Goal: Task Accomplishment & Management: Use online tool/utility

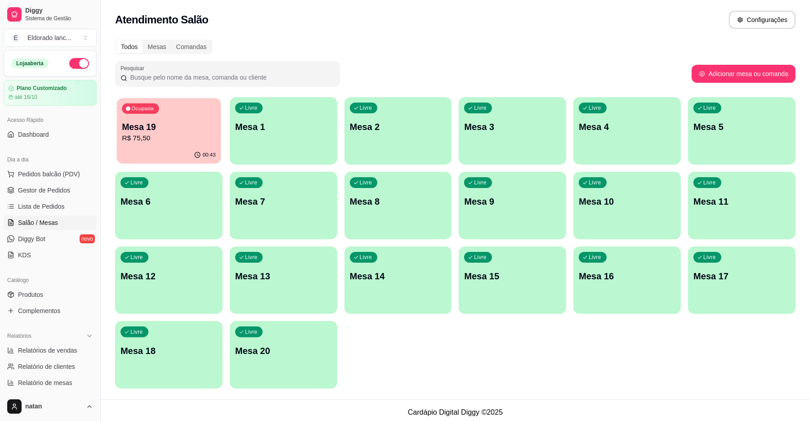
click at [195, 132] on div "Mesa 19 R$ 75,50" at bounding box center [169, 132] width 94 height 22
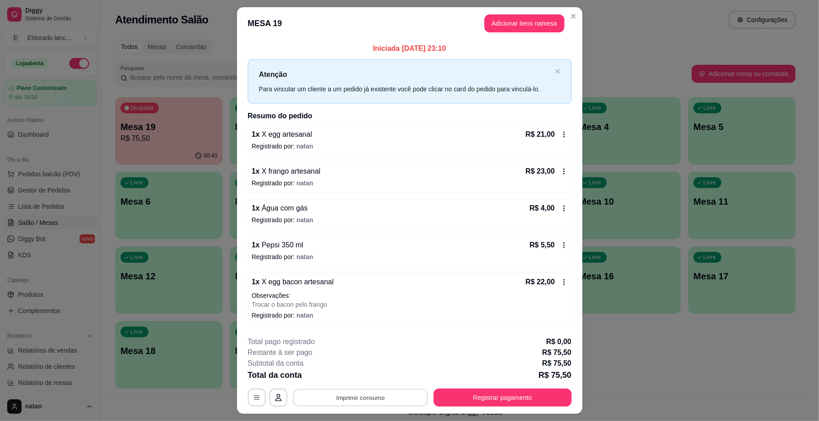
click at [346, 397] on button "Imprimir consumo" at bounding box center [360, 397] width 135 height 18
click at [346, 378] on button "IMPRESSORA" at bounding box center [358, 377] width 63 height 14
click at [443, 397] on button "Registrar pagamento" at bounding box center [502, 397] width 138 height 18
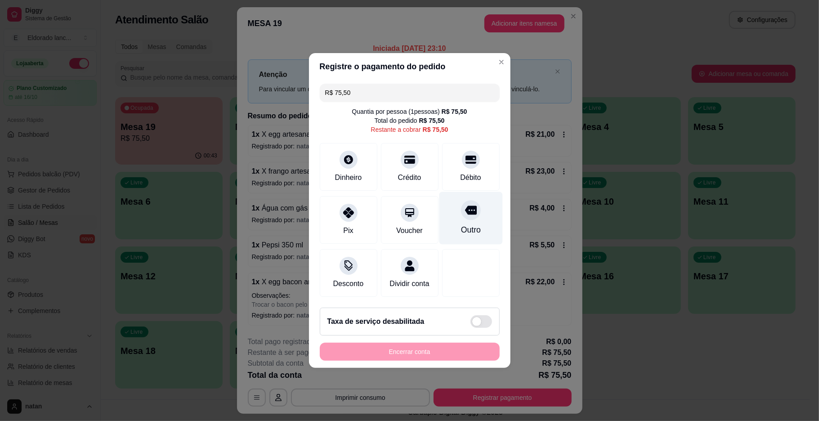
click at [460, 225] on div "Outro" at bounding box center [470, 230] width 20 height 12
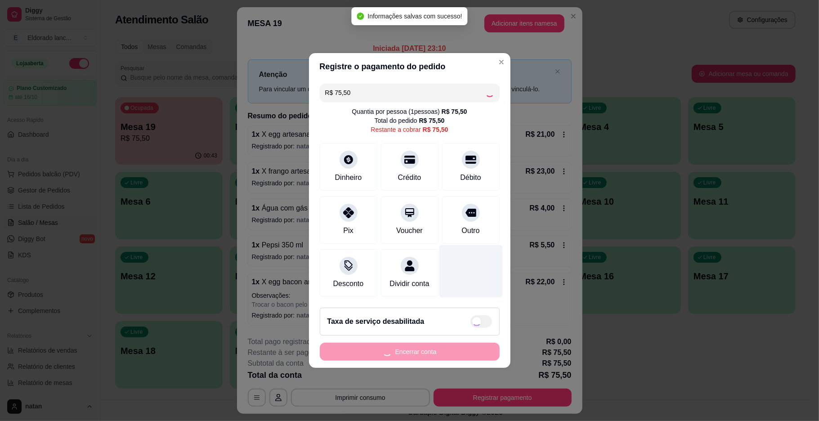
type input "R$ 0,00"
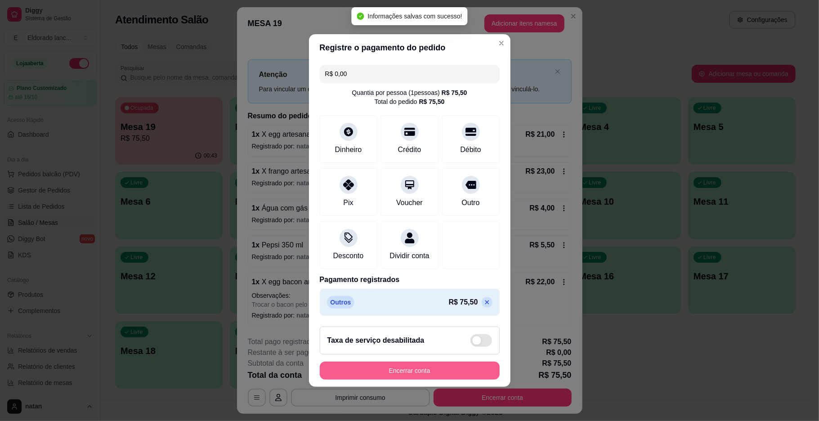
click at [436, 376] on button "Encerrar conta" at bounding box center [410, 370] width 180 height 18
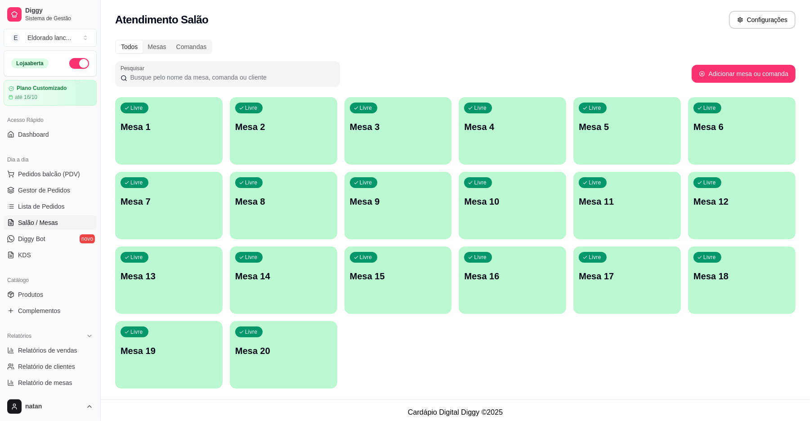
click at [69, 61] on button "button" at bounding box center [79, 63] width 20 height 11
click at [63, 186] on span "Gestor de Pedidos" at bounding box center [44, 190] width 52 height 9
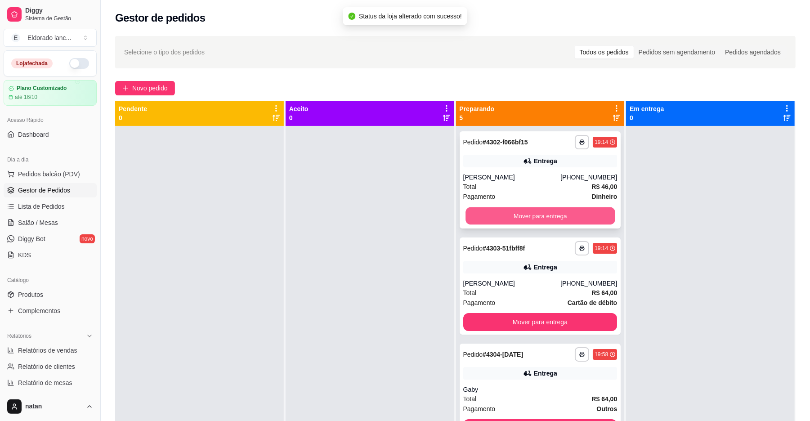
click at [553, 214] on button "Mover para entrega" at bounding box center [539, 216] width 149 height 18
click at [553, 214] on div "Mover para entrega" at bounding box center [540, 216] width 154 height 18
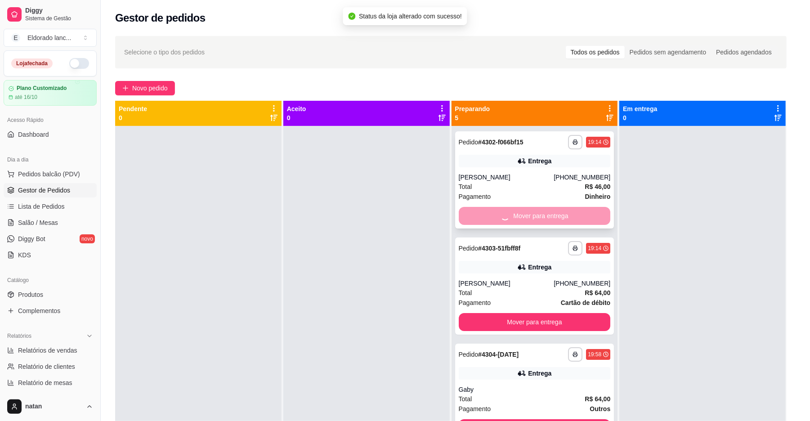
click at [553, 313] on button "Mover para entrega" at bounding box center [535, 322] width 152 height 18
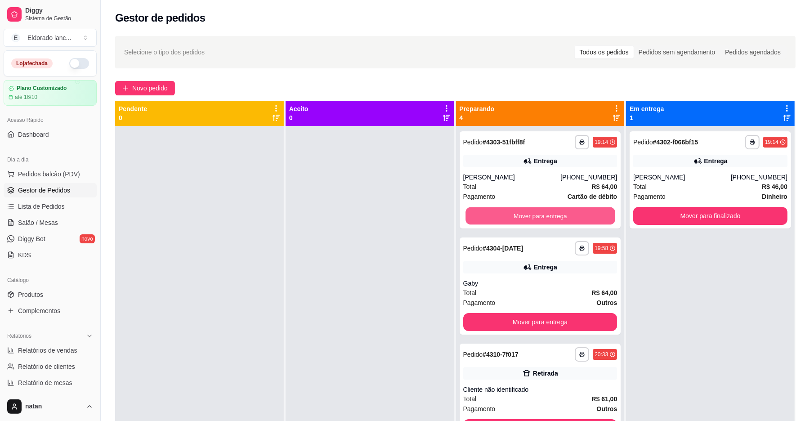
click at [553, 214] on button "Mover para entrega" at bounding box center [539, 216] width 149 height 18
click at [553, 214] on div "Mover para entrega" at bounding box center [540, 216] width 154 height 18
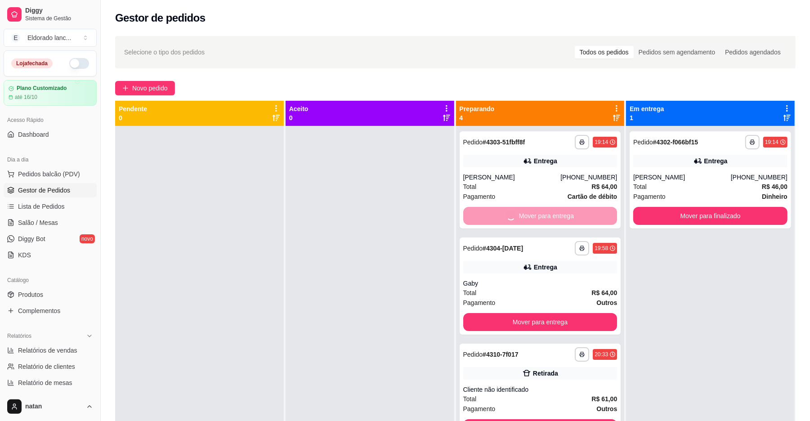
click at [553, 214] on div "Mover para entrega" at bounding box center [540, 216] width 154 height 18
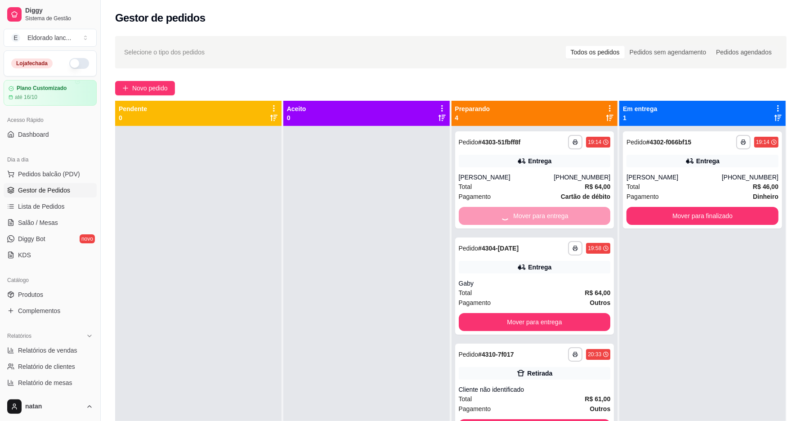
click at [553, 214] on div "Mover para entrega" at bounding box center [535, 216] width 152 height 18
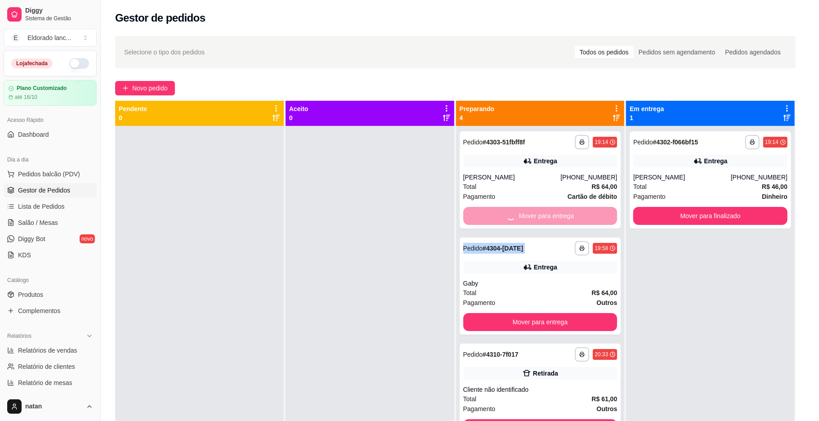
click at [553, 313] on button "Mover para entrega" at bounding box center [540, 322] width 154 height 18
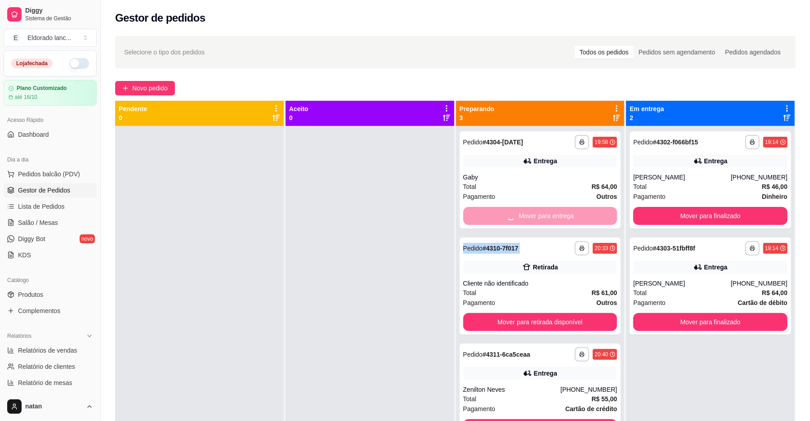
click at [553, 214] on div "Mover para entrega" at bounding box center [540, 216] width 154 height 18
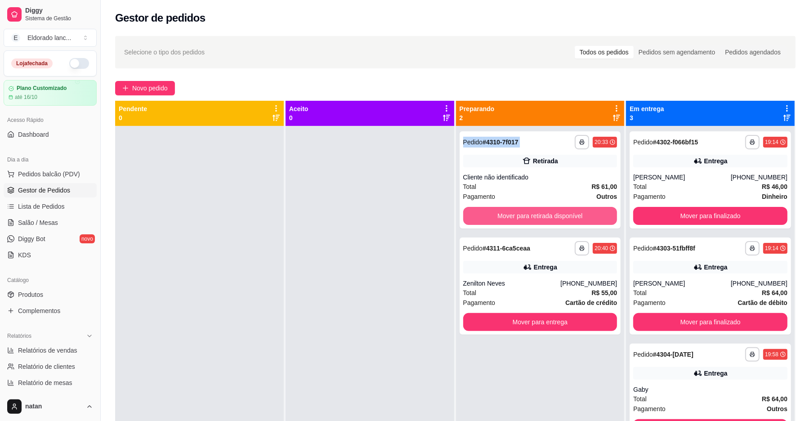
click at [553, 214] on button "Mover para retirada disponível" at bounding box center [540, 216] width 154 height 18
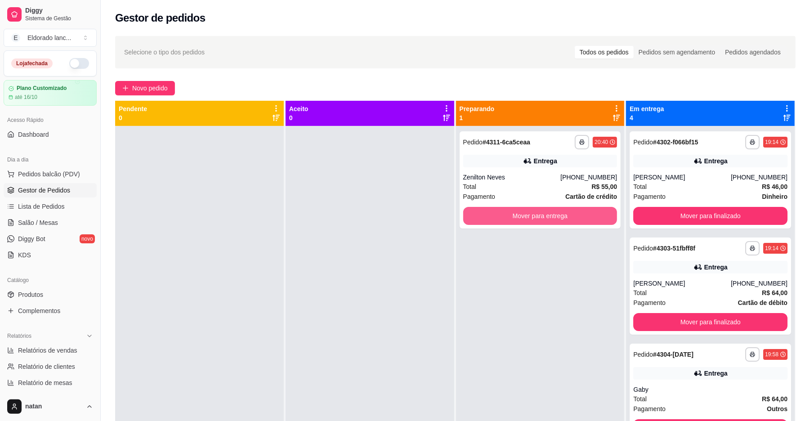
click at [553, 214] on button "Mover para entrega" at bounding box center [540, 216] width 154 height 18
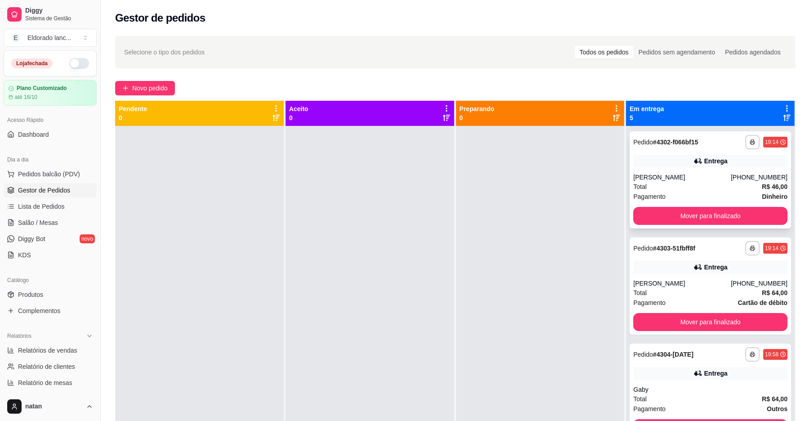
click at [687, 204] on div "**********" at bounding box center [709, 179] width 161 height 97
click at [689, 209] on button "Mover para finalizado" at bounding box center [709, 216] width 149 height 18
click at [689, 209] on div "Mover para finalizado" at bounding box center [710, 216] width 154 height 18
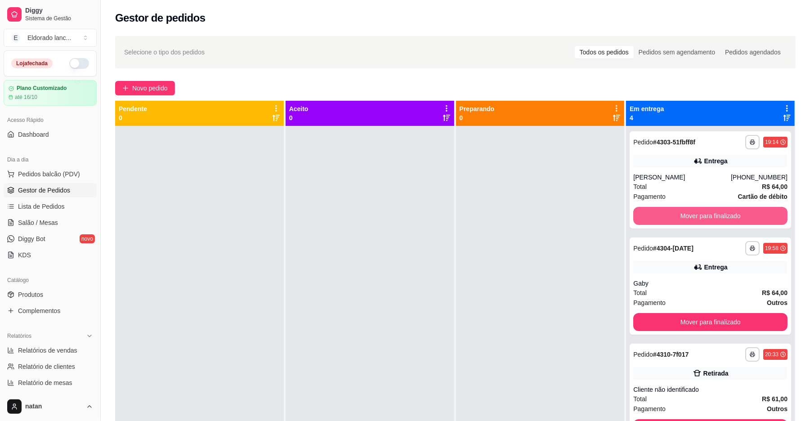
click at [691, 216] on button "Mover para finalizado" at bounding box center [710, 216] width 154 height 18
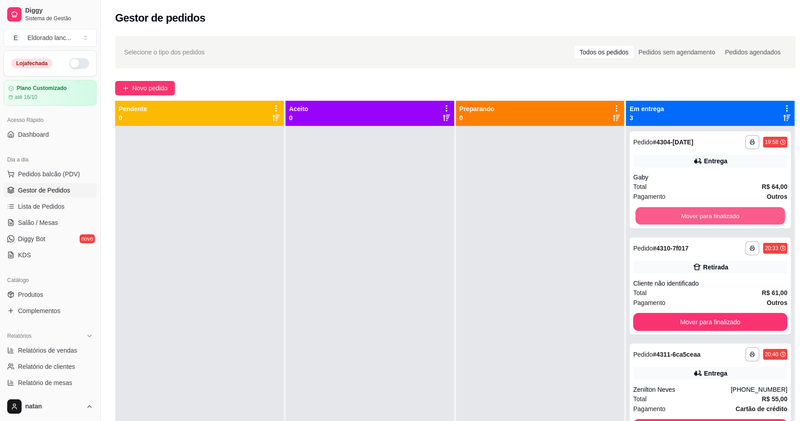
click at [691, 216] on button "Mover para finalizado" at bounding box center [709, 216] width 149 height 18
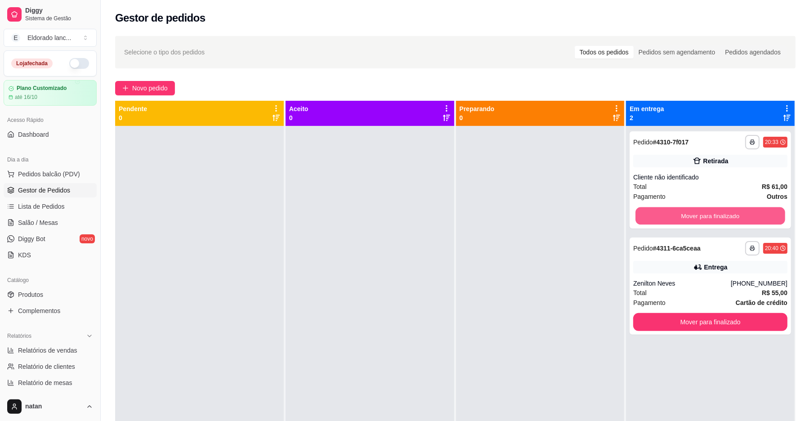
click at [691, 216] on button "Mover para finalizado" at bounding box center [709, 216] width 149 height 18
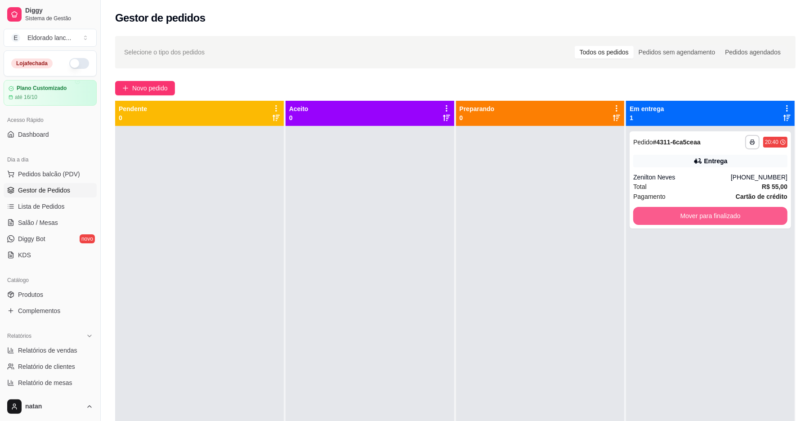
click at [691, 216] on button "Mover para finalizado" at bounding box center [710, 216] width 154 height 18
